Goal: Information Seeking & Learning: Learn about a topic

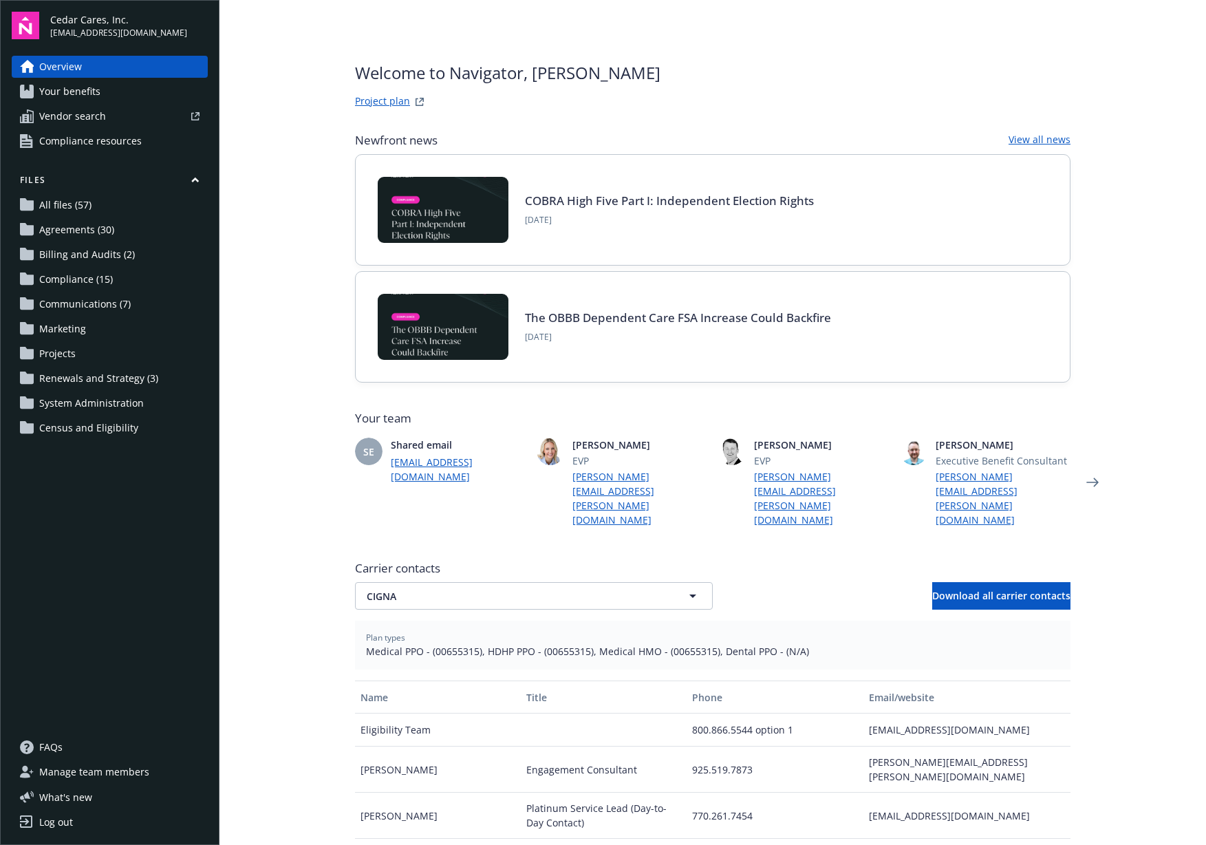
click at [112, 146] on span "Compliance resources" at bounding box center [90, 141] width 103 height 22
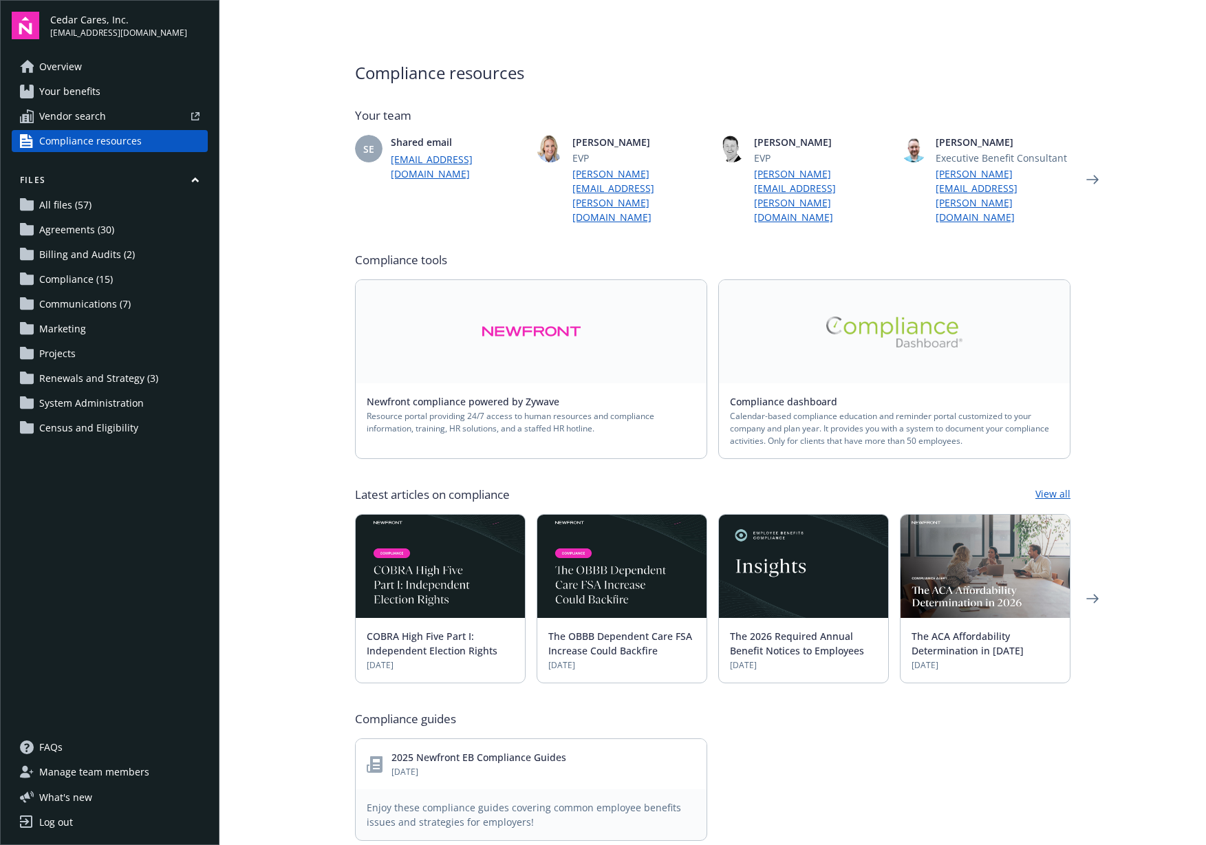
click at [807, 395] on link "Compliance dashboard" at bounding box center [789, 401] width 118 height 13
click at [100, 94] on link "Your benefits" at bounding box center [110, 92] width 196 height 22
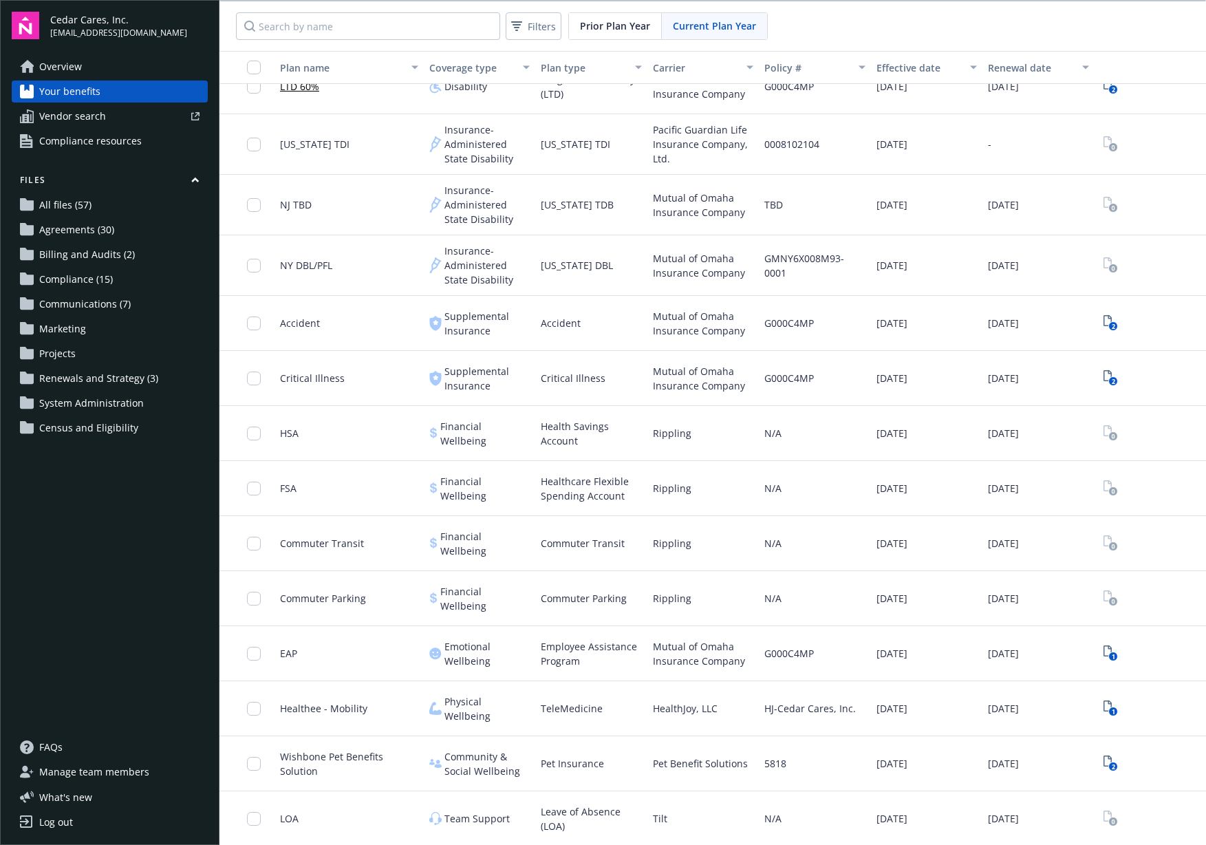
scroll to position [1, 0]
